Goal: Find specific page/section: Find specific page/section

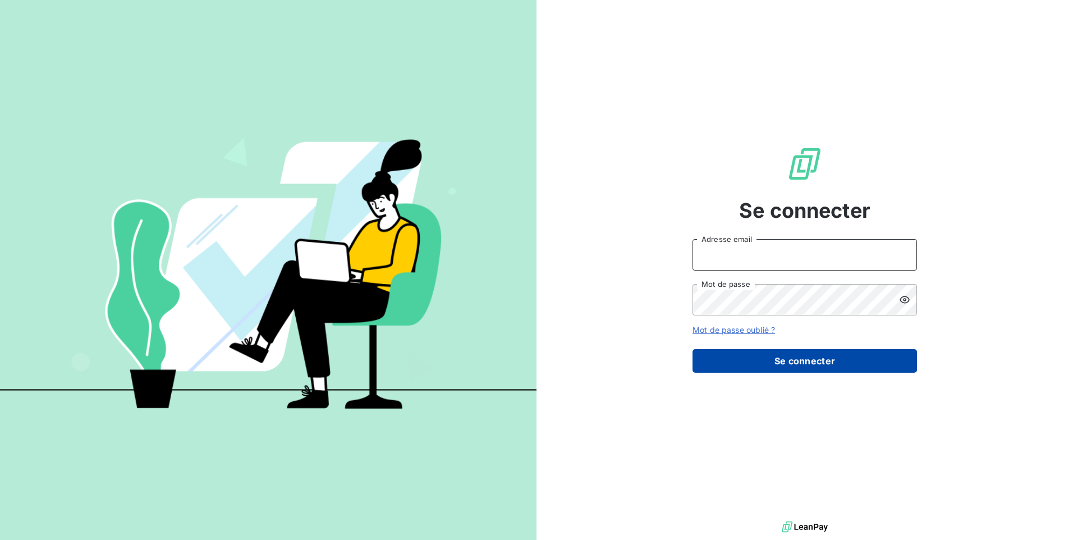
type input "[EMAIL_ADDRESS][DOMAIN_NAME]"
click at [813, 363] on button "Se connecter" at bounding box center [805, 361] width 225 height 24
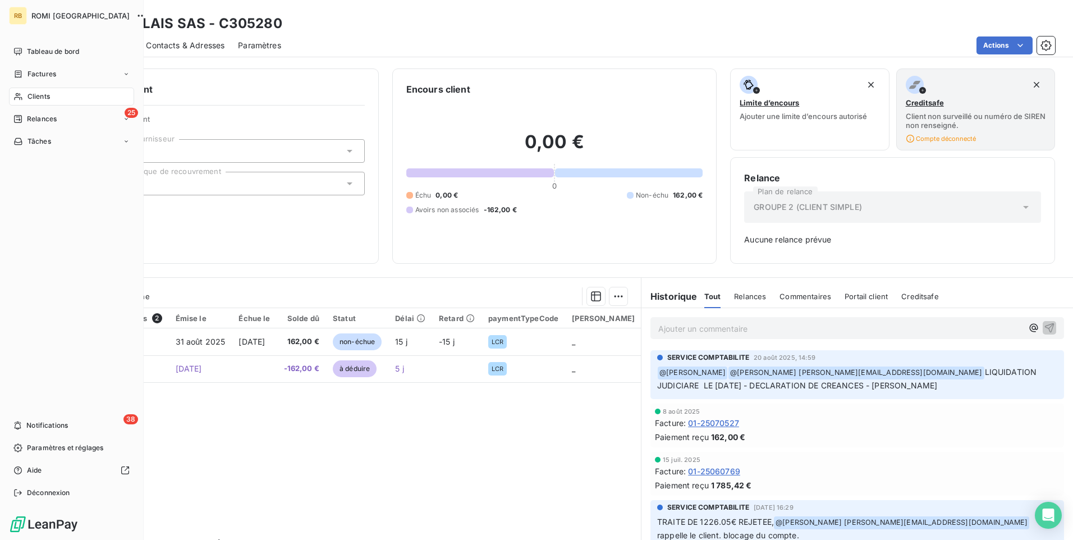
click at [38, 96] on span "Clients" at bounding box center [39, 97] width 22 height 10
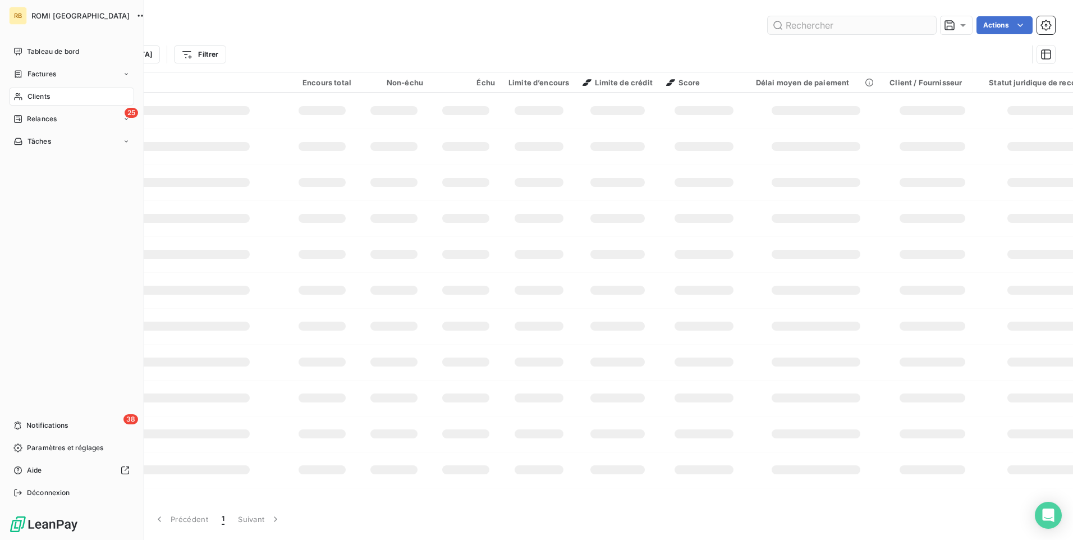
click at [872, 24] on input "text" at bounding box center [852, 25] width 168 height 18
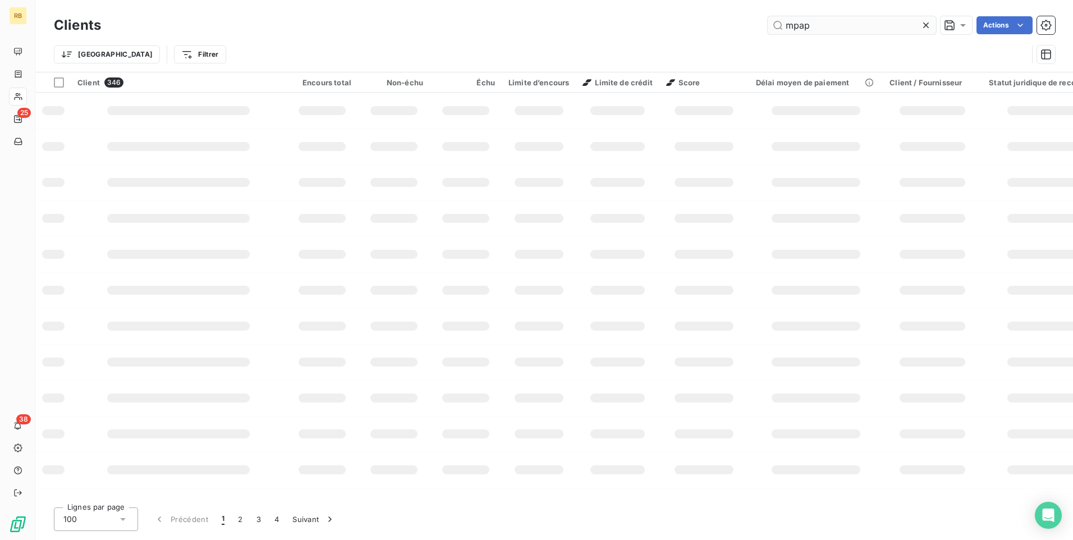
type input "mpap"
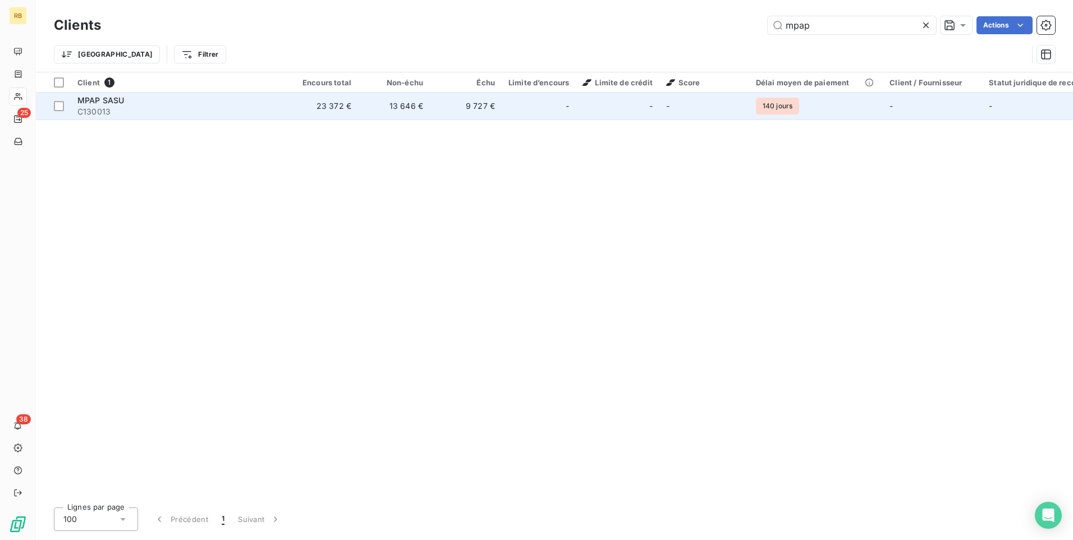
click at [405, 109] on td "13 646 €" at bounding box center [394, 106] width 72 height 27
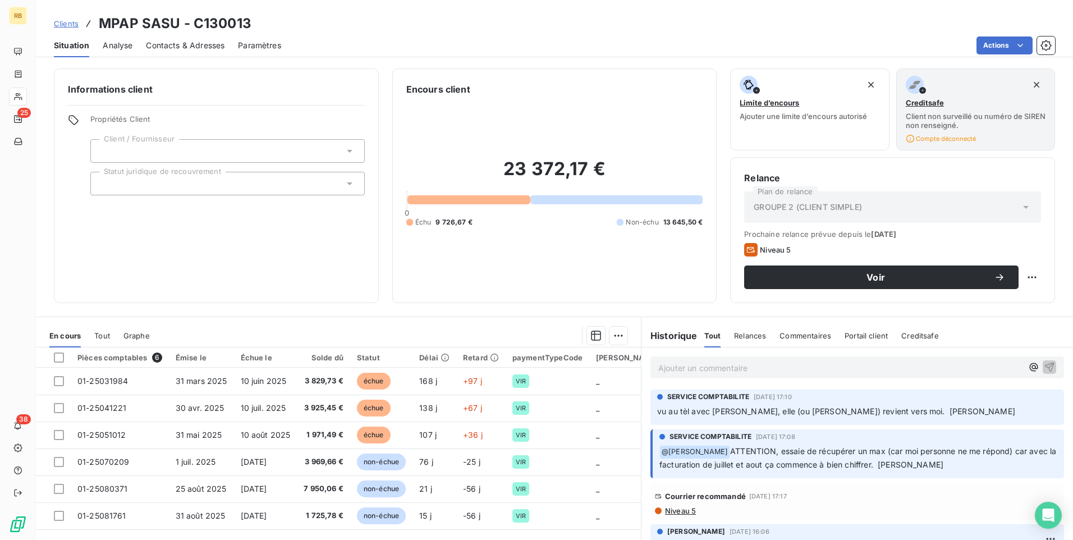
scroll to position [56, 0]
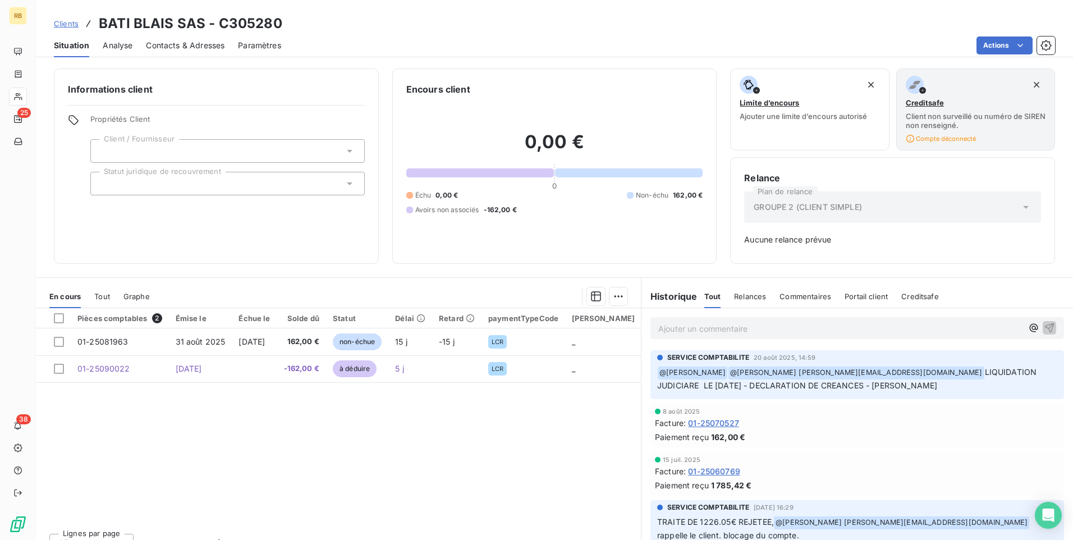
click at [707, 333] on p "Ajouter un commentaire ﻿" at bounding box center [840, 329] width 364 height 14
